Goal: Task Accomplishment & Management: Manage account settings

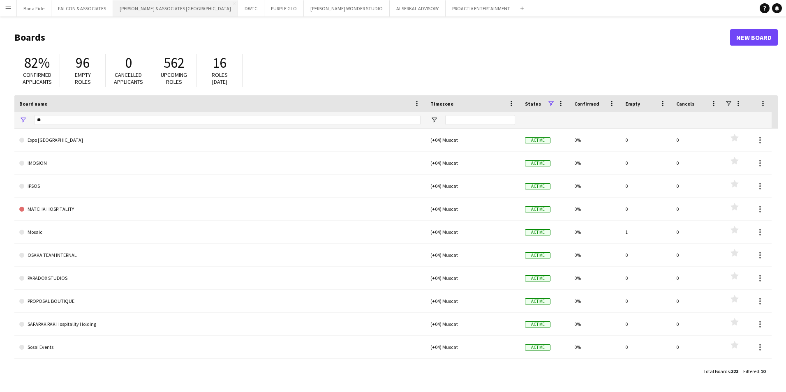
click at [148, 9] on button "RICHARD ATTIAS & ASSOCIATES UAE Close" at bounding box center [175, 8] width 125 height 16
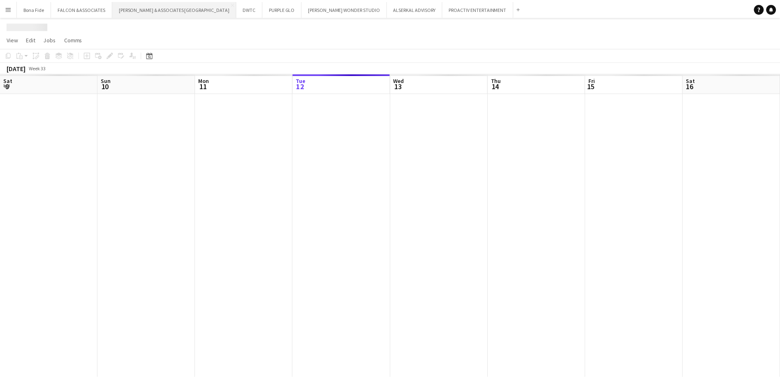
scroll to position [0, 197]
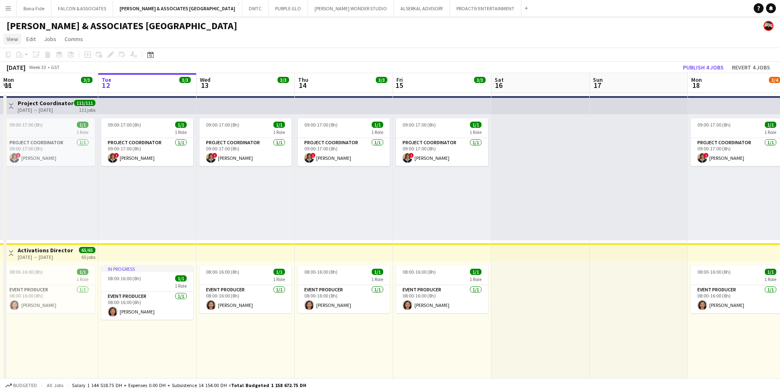
click at [9, 37] on span "View" at bounding box center [13, 38] width 12 height 7
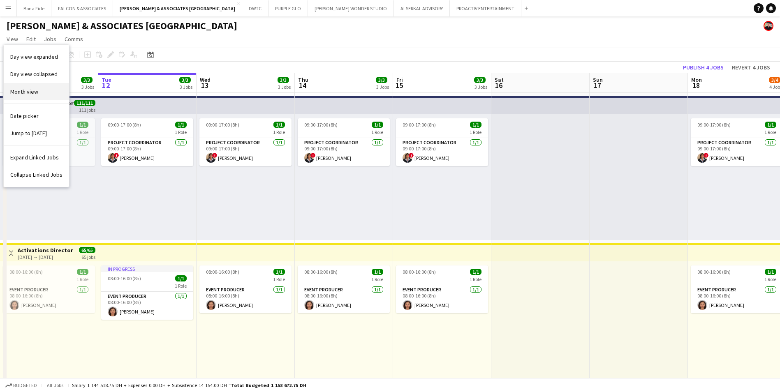
click at [30, 88] on span "Month view" at bounding box center [24, 91] width 28 height 7
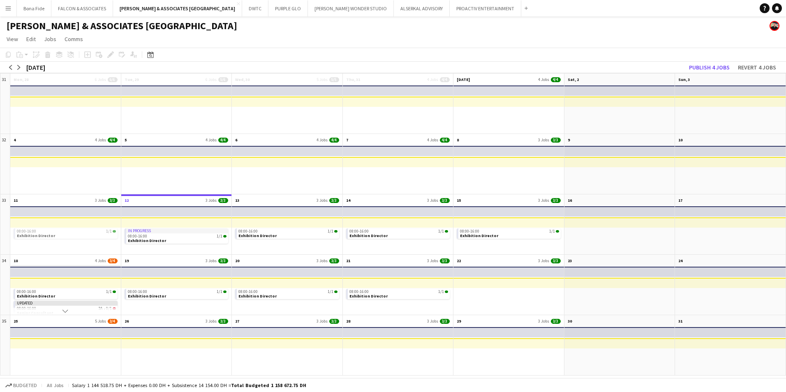
click at [51, 261] on app-month-view-date-header "18 4 Jobs 3/4" at bounding box center [65, 260] width 111 height 10
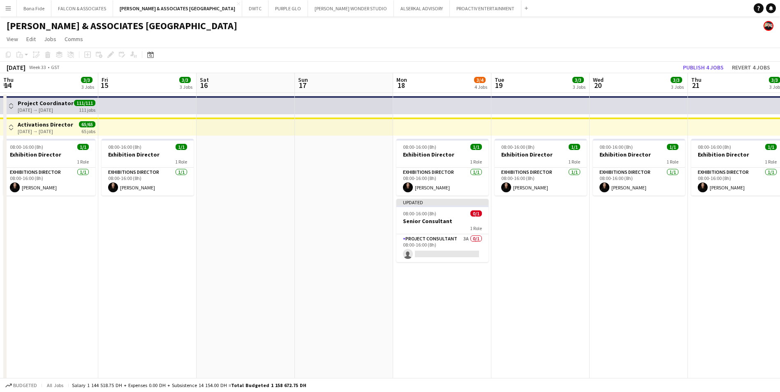
scroll to position [0, 283]
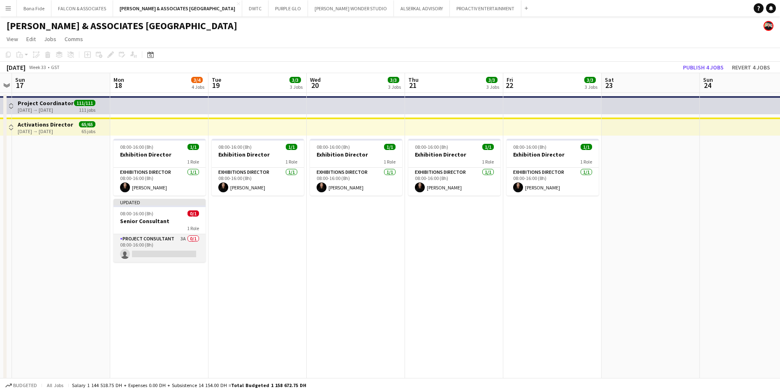
click at [143, 241] on app-card-role "Project Consultant 3A 0/1 08:00-16:00 (8h) single-neutral-actions" at bounding box center [159, 248] width 92 height 28
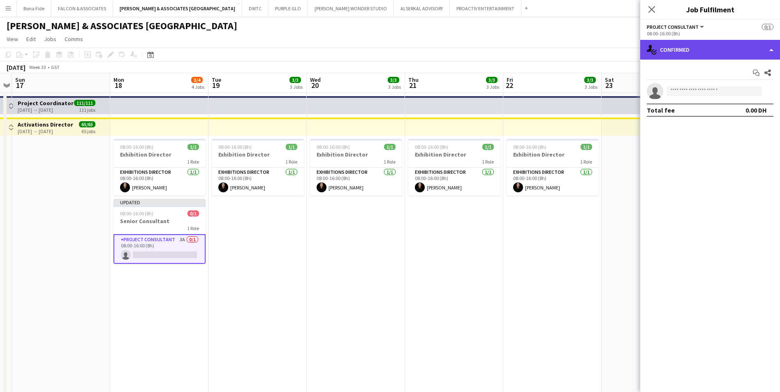
click at [715, 56] on div "single-neutral-actions-check-2 Confirmed" at bounding box center [710, 50] width 140 height 20
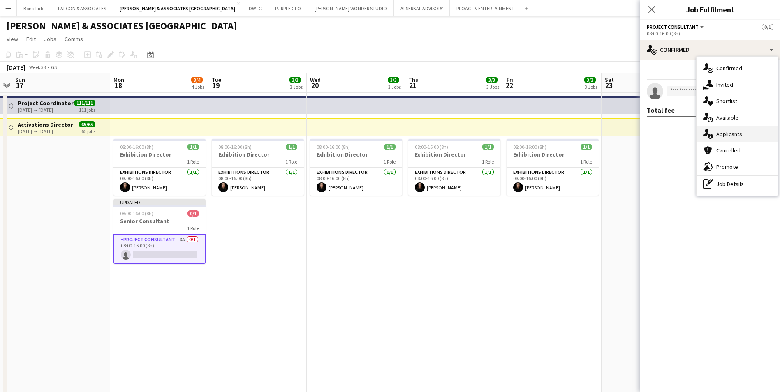
click at [737, 134] on div "single-neutral-actions-information Applicants" at bounding box center [737, 134] width 81 height 16
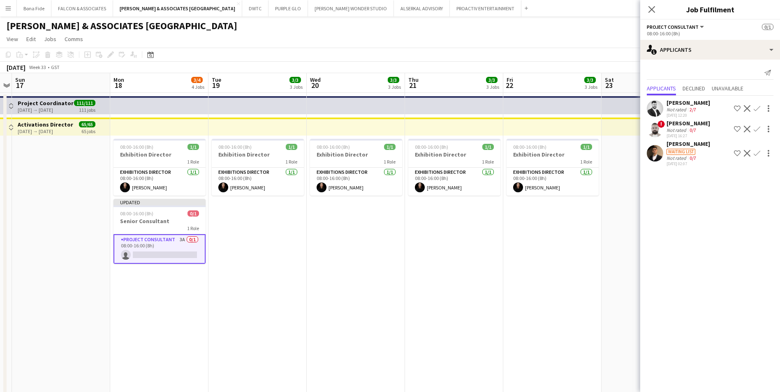
click at [692, 124] on div "anis yazbek" at bounding box center [688, 123] width 44 height 7
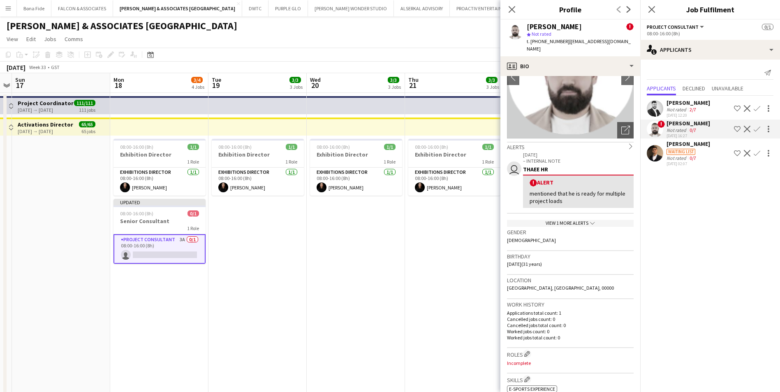
scroll to position [0, 0]
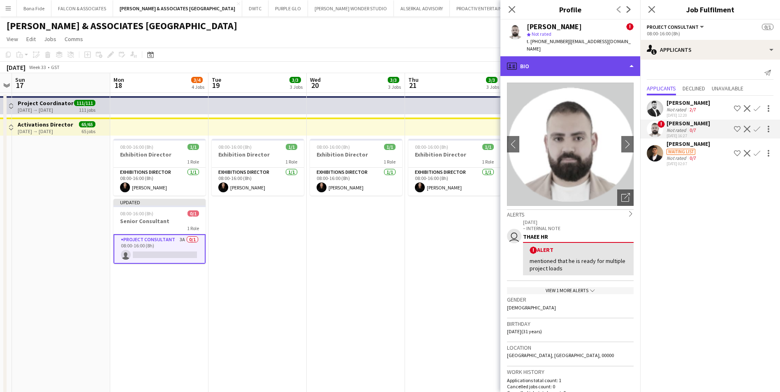
click at [602, 56] on div "profile Bio" at bounding box center [570, 66] width 140 height 20
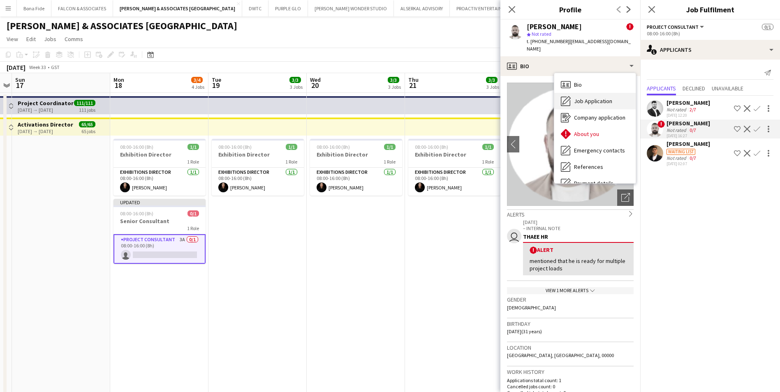
click at [604, 97] on span "Job Application" at bounding box center [593, 100] width 38 height 7
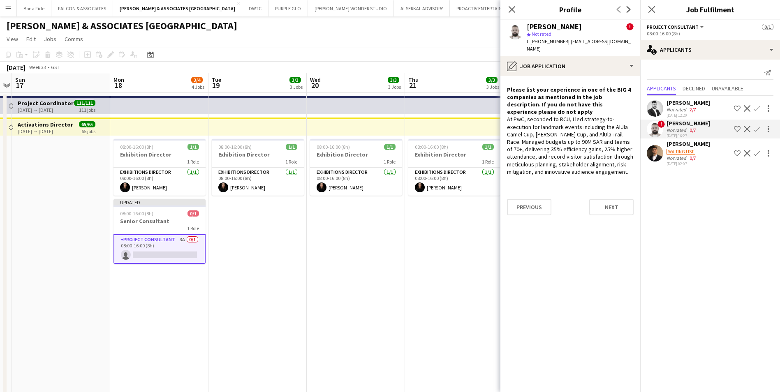
click at [708, 142] on div "Mohanad Madani" at bounding box center [688, 143] width 44 height 7
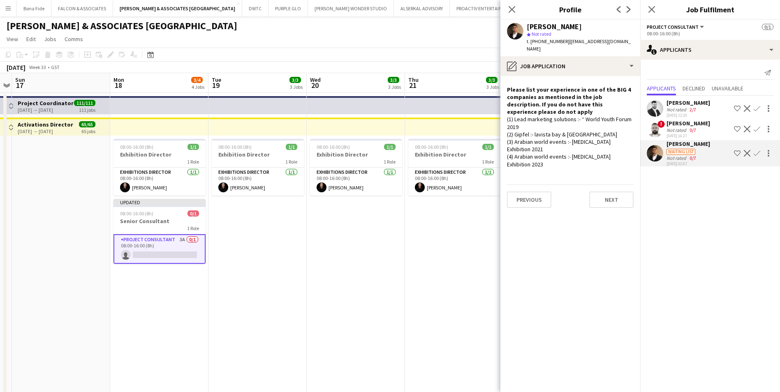
click at [746, 154] on app-icon "Decline" at bounding box center [747, 153] width 7 height 7
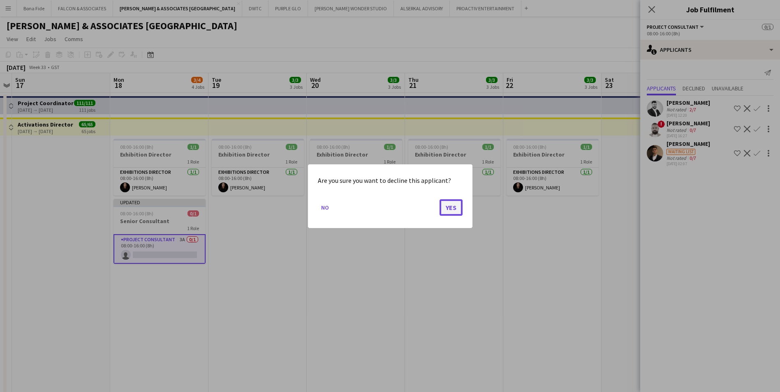
click at [449, 211] on button "Yes" at bounding box center [451, 207] width 23 height 16
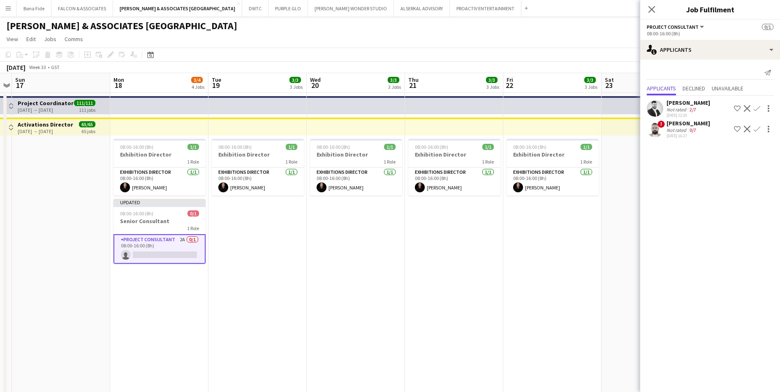
click at [735, 127] on app-icon "Shortlist crew" at bounding box center [737, 129] width 7 height 7
click at [692, 127] on div "anis yazbek" at bounding box center [688, 123] width 44 height 7
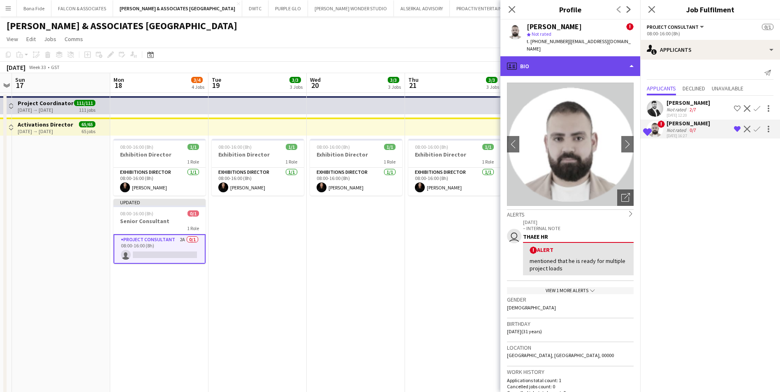
click at [572, 58] on div "profile Bio" at bounding box center [570, 66] width 140 height 20
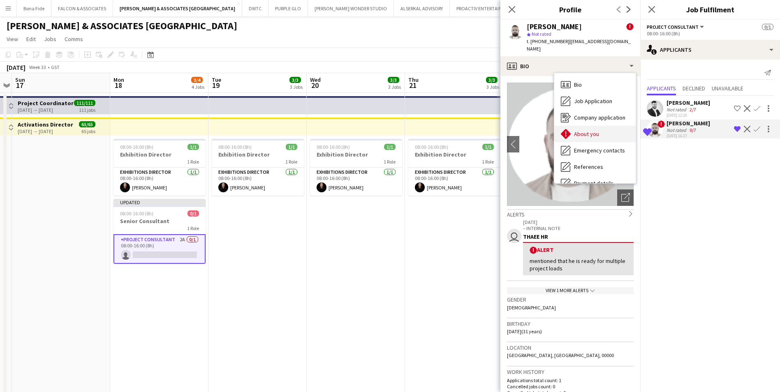
click at [593, 131] on div "About you About you" at bounding box center [594, 134] width 81 height 16
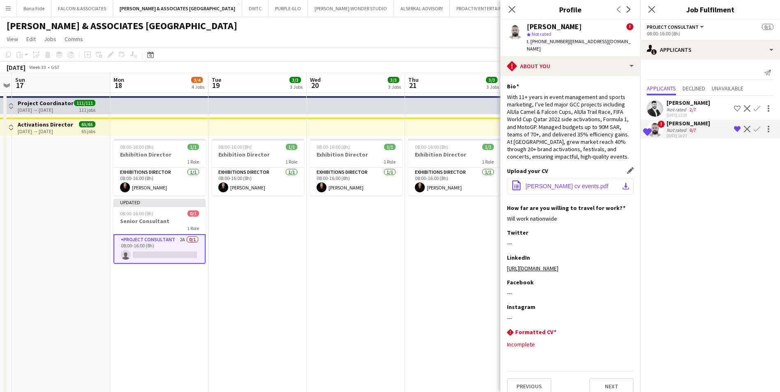
click at [586, 183] on span "anis yazbek cv events.pdf" at bounding box center [566, 186] width 83 height 7
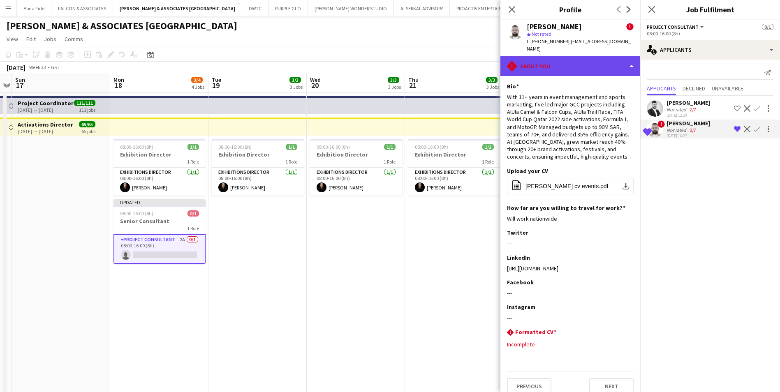
click at [531, 61] on div "rhombus-alert About you" at bounding box center [570, 66] width 140 height 20
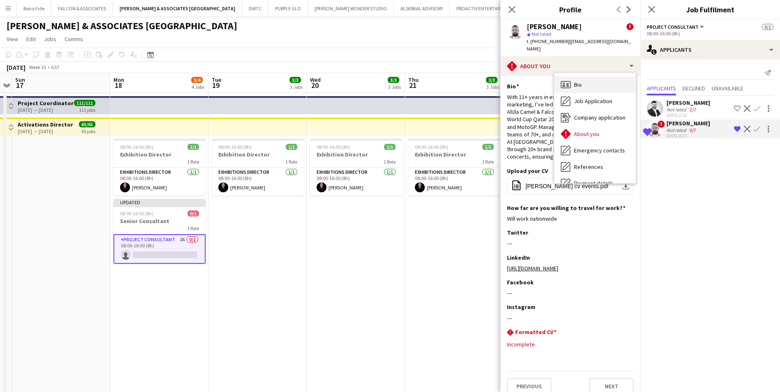
click at [565, 81] on icon at bounding box center [566, 84] width 10 height 7
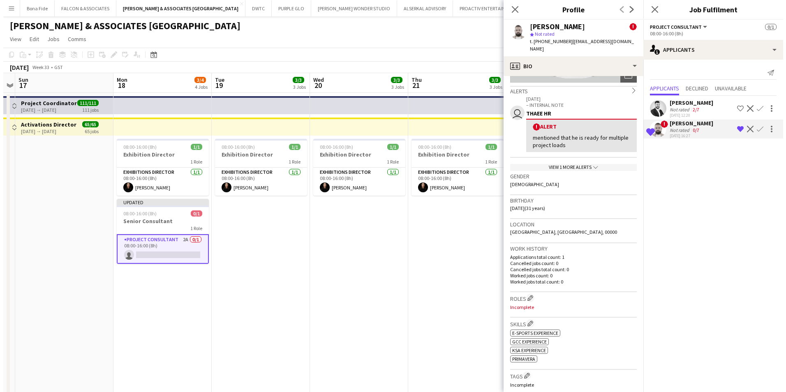
scroll to position [206, 0]
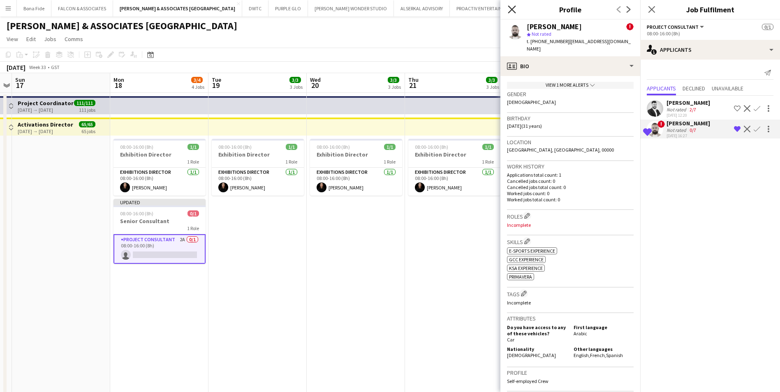
click at [514, 12] on icon at bounding box center [512, 9] width 8 height 8
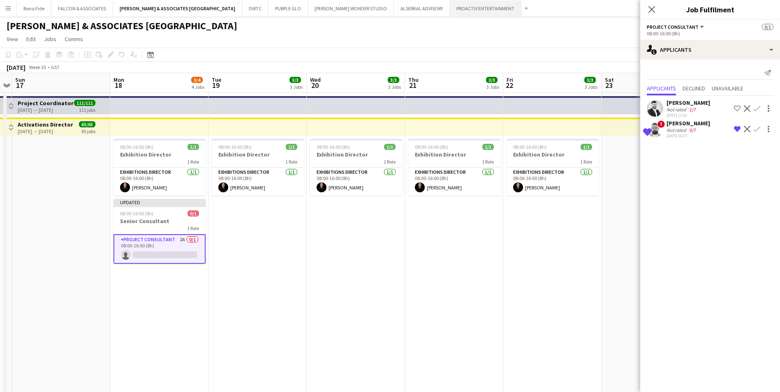
click at [450, 7] on button "PROACTIV ENTERTAINMENT Close" at bounding box center [486, 8] width 72 height 16
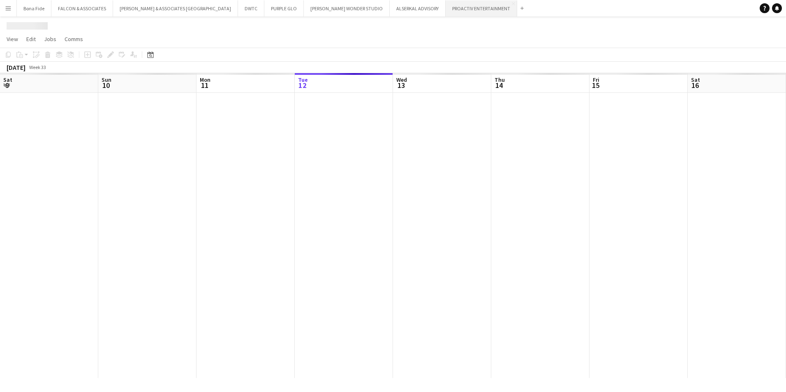
scroll to position [0, 197]
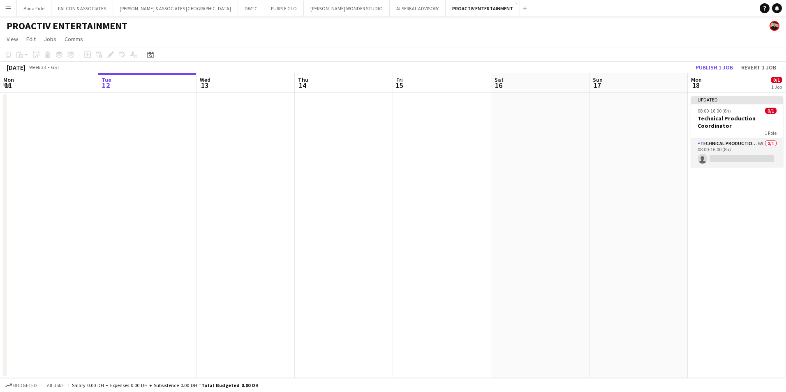
click at [728, 150] on app-card-role "Technical Production Manager 6A 0/1 08:00-16:00 (8h) single-neutral-actions" at bounding box center [737, 153] width 92 height 28
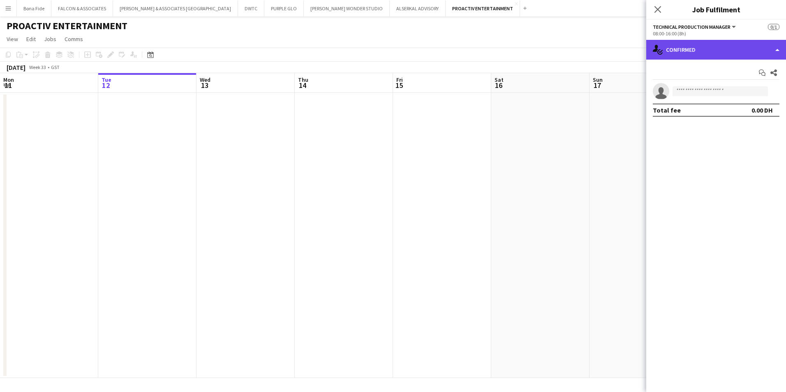
click at [738, 51] on div "single-neutral-actions-check-2 Confirmed" at bounding box center [716, 50] width 140 height 20
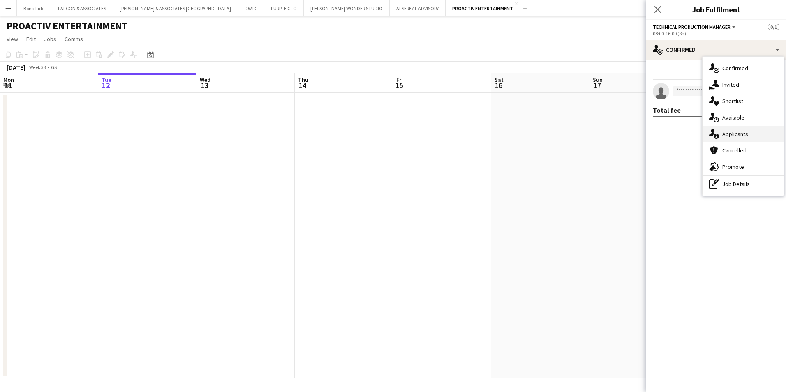
click at [765, 139] on div "single-neutral-actions-information Applicants" at bounding box center [743, 134] width 81 height 16
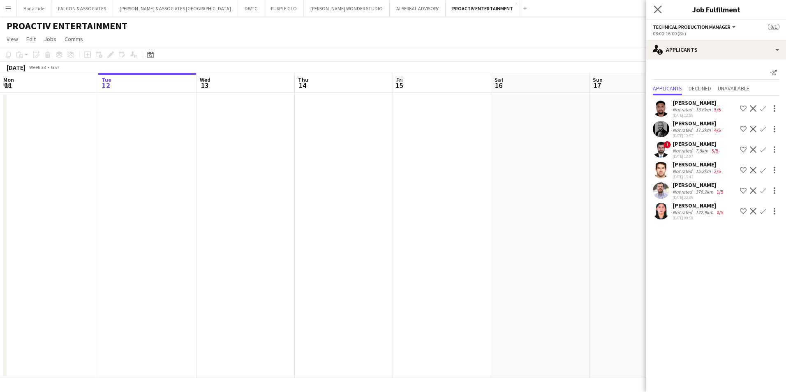
click at [658, 5] on app-icon "Close pop-in" at bounding box center [658, 10] width 12 height 12
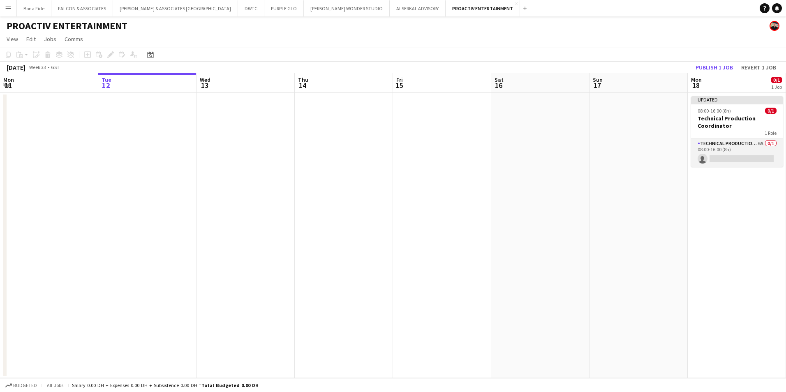
click at [730, 146] on app-card-role "Technical Production Manager 6A 0/1 08:00-16:00 (8h) single-neutral-actions" at bounding box center [737, 153] width 92 height 28
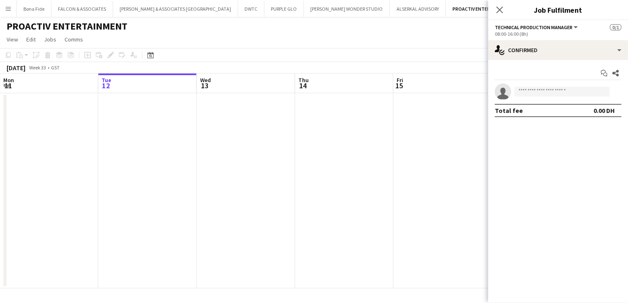
scroll to position [0, 197]
drag, startPoint x: 472, startPoint y: 185, endPoint x: 373, endPoint y: 100, distance: 131.5
click at [450, 131] on app-calendar-viewport "Sat 9 Sun 10 Mon 11 Tue 12 Wed 13 Thu 14 Fri 15 Sat 16 Sun 17 Mon 18 0/1 1 Job …" at bounding box center [314, 181] width 628 height 216
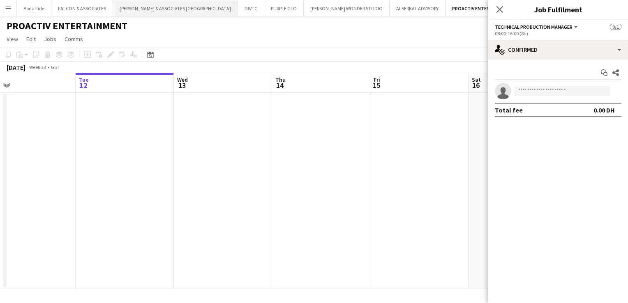
click at [166, 12] on button "RICHARD ATTIAS & ASSOCIATES UAE Close" at bounding box center [175, 8] width 125 height 16
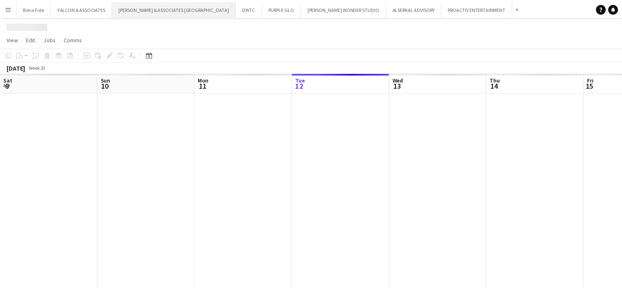
scroll to position [0, 197]
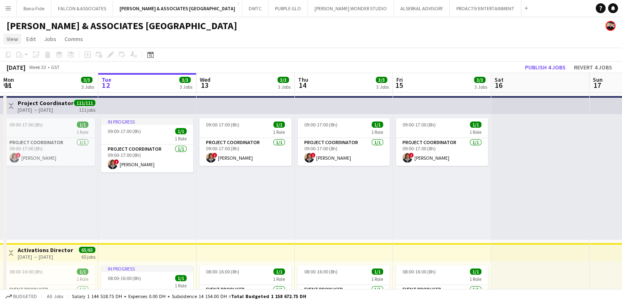
click at [12, 36] on span "View" at bounding box center [13, 38] width 12 height 7
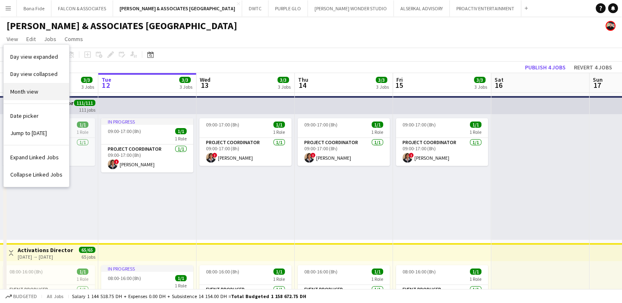
click at [28, 88] on span "Month view" at bounding box center [24, 91] width 28 height 7
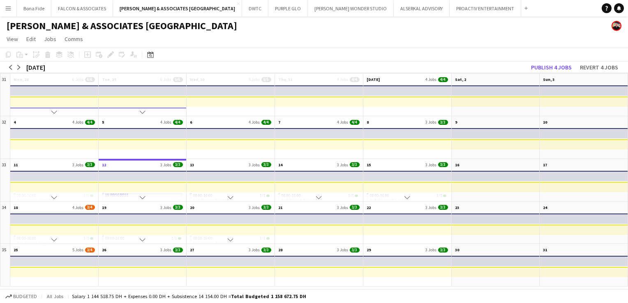
click at [54, 206] on app-month-view-date-header "18 4 Jobs 3/4" at bounding box center [54, 207] width 88 height 10
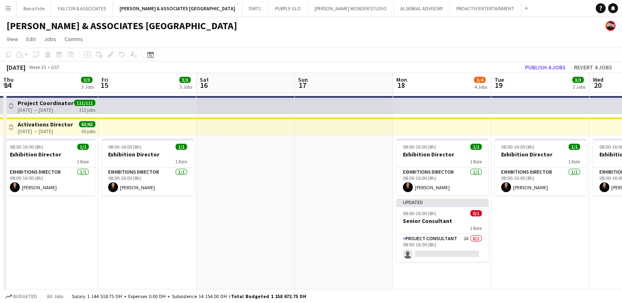
scroll to position [0, 283]
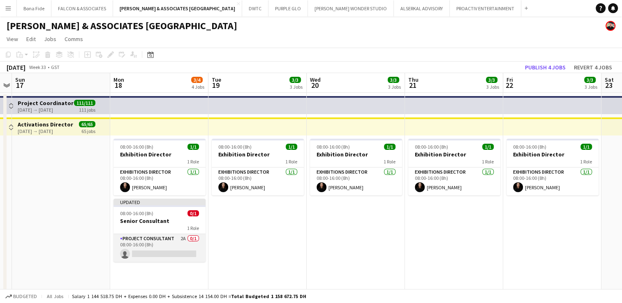
click at [158, 245] on app-card-role "Project Consultant 2A 0/1 08:00-16:00 (8h) single-neutral-actions" at bounding box center [159, 248] width 92 height 28
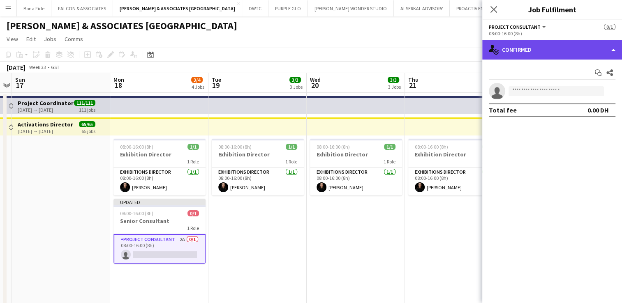
click at [574, 53] on div "single-neutral-actions-check-2 Confirmed" at bounding box center [552, 50] width 140 height 20
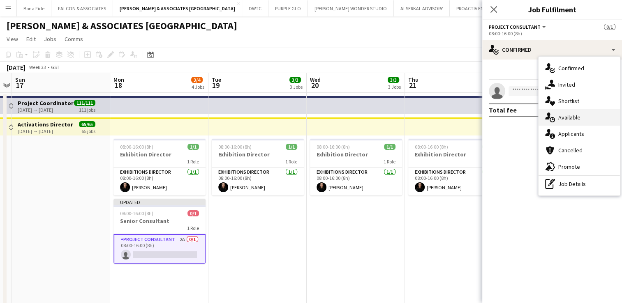
click at [585, 121] on div "single-neutral-actions-upload Available" at bounding box center [579, 117] width 81 height 16
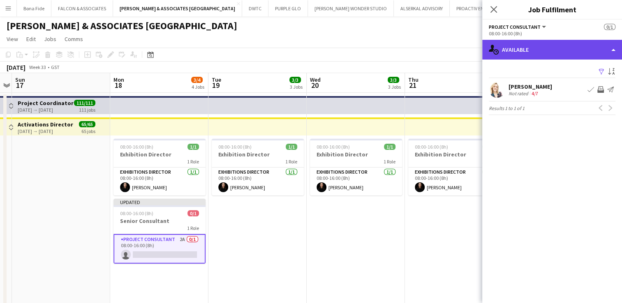
click at [544, 52] on div "single-neutral-actions-upload Available" at bounding box center [552, 50] width 140 height 20
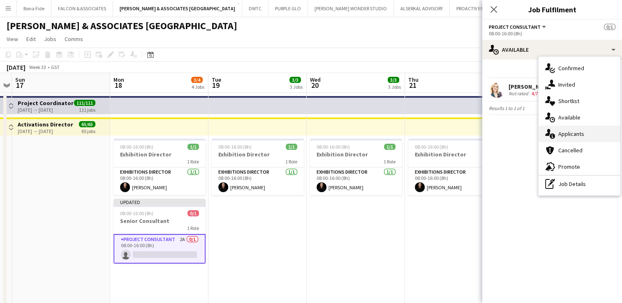
click at [561, 134] on div "single-neutral-actions-information Applicants" at bounding box center [579, 134] width 81 height 16
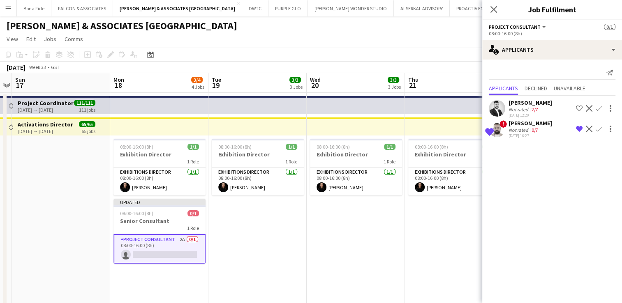
click at [528, 124] on div "anis yazbek" at bounding box center [531, 123] width 44 height 7
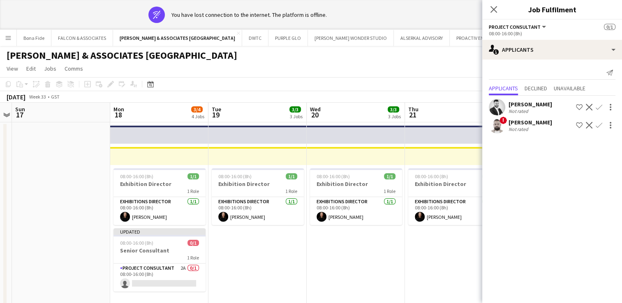
click at [525, 121] on div "anis yazbek" at bounding box center [531, 122] width 44 height 7
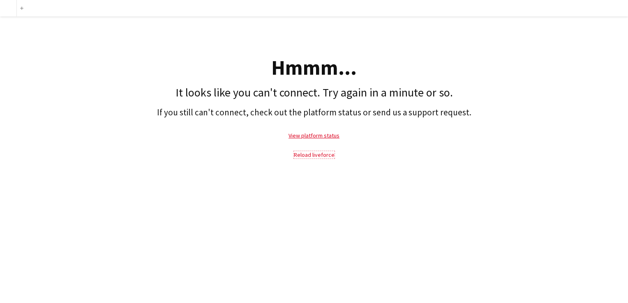
click at [316, 154] on link "Reload liveforce" at bounding box center [314, 154] width 41 height 7
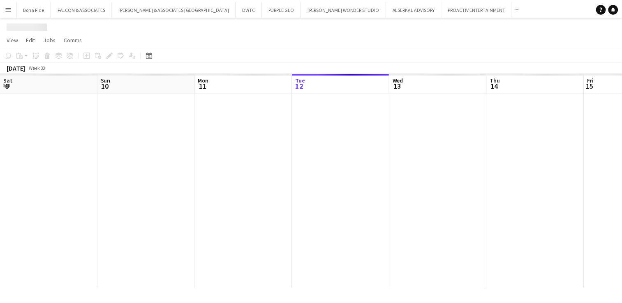
scroll to position [0, 197]
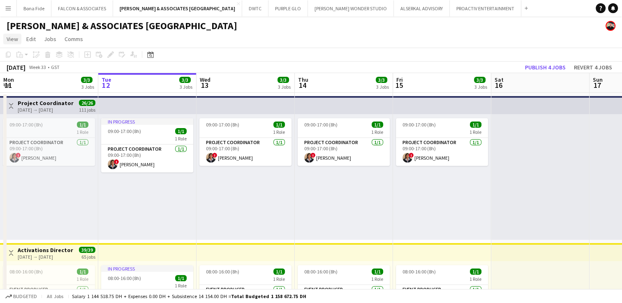
click at [11, 41] on span "View" at bounding box center [13, 38] width 12 height 7
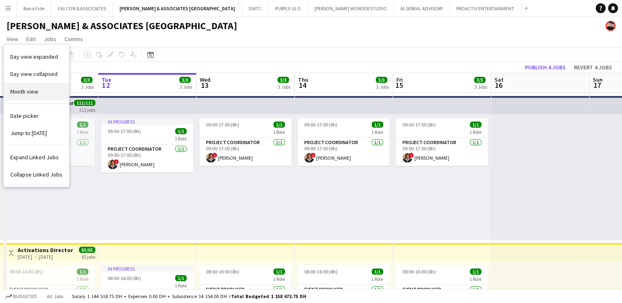
click at [28, 93] on span "Month view" at bounding box center [24, 91] width 28 height 7
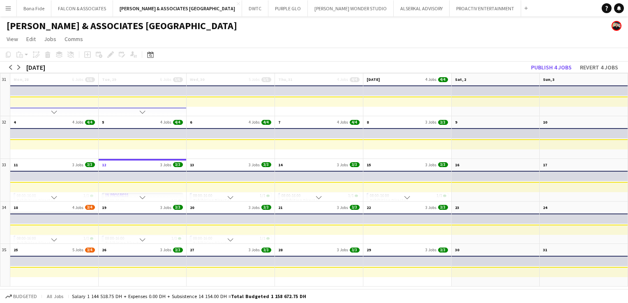
click at [41, 208] on app-month-view-date-header "18 4 Jobs 3/4" at bounding box center [54, 207] width 88 height 10
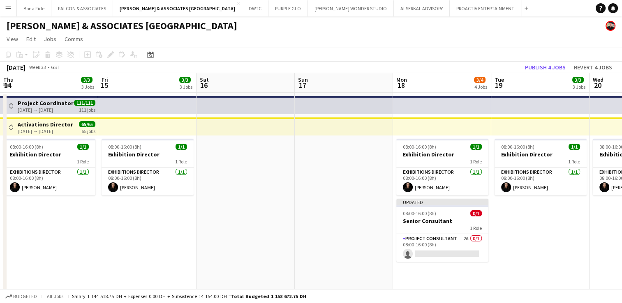
scroll to position [0, 283]
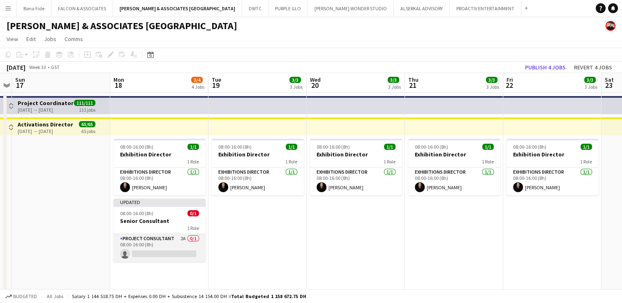
click at [171, 240] on app-card-role "Project Consultant 2A 0/1 08:00-16:00 (8h) single-neutral-actions" at bounding box center [159, 248] width 92 height 28
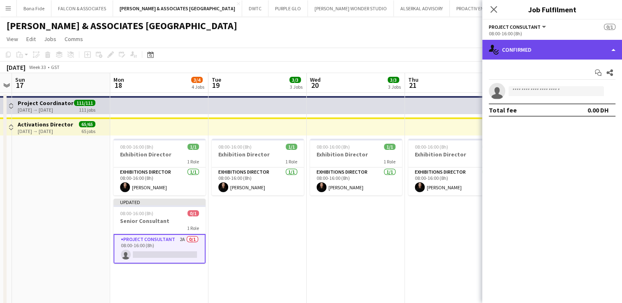
click at [569, 46] on div "single-neutral-actions-check-2 Confirmed" at bounding box center [552, 50] width 140 height 20
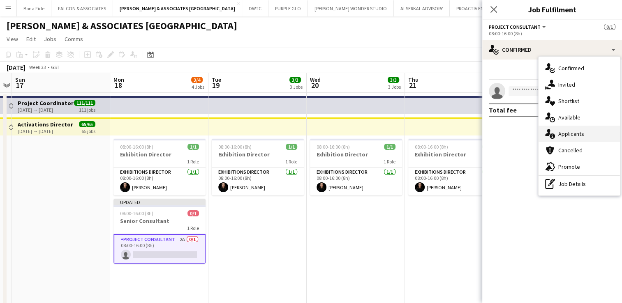
click at [590, 131] on div "single-neutral-actions-information Applicants" at bounding box center [579, 134] width 81 height 16
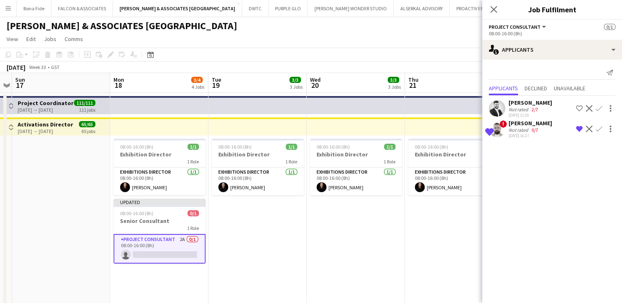
click at [529, 123] on div "anis yazbek" at bounding box center [531, 123] width 44 height 7
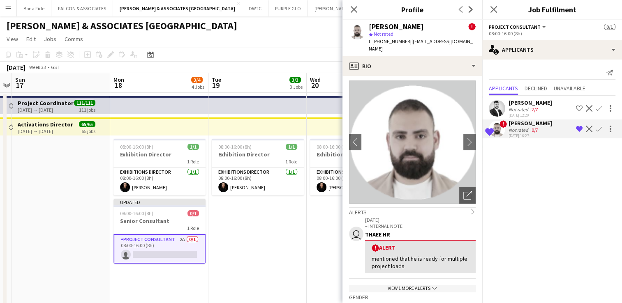
scroll to position [0, 0]
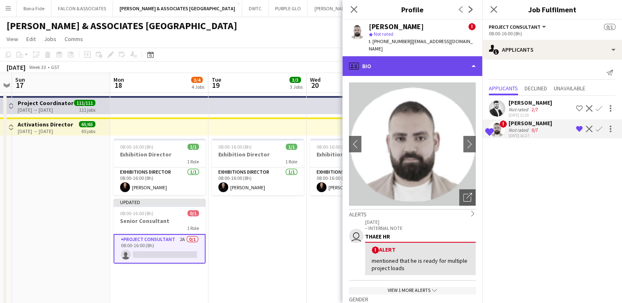
click at [370, 65] on div "profile Bio" at bounding box center [412, 66] width 140 height 20
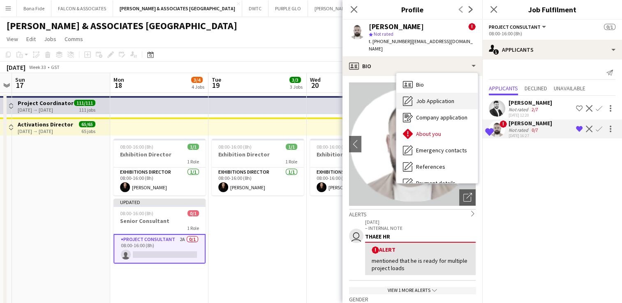
click at [430, 97] on span "Job Application" at bounding box center [435, 100] width 38 height 7
